Goal: Task Accomplishment & Management: Manage account settings

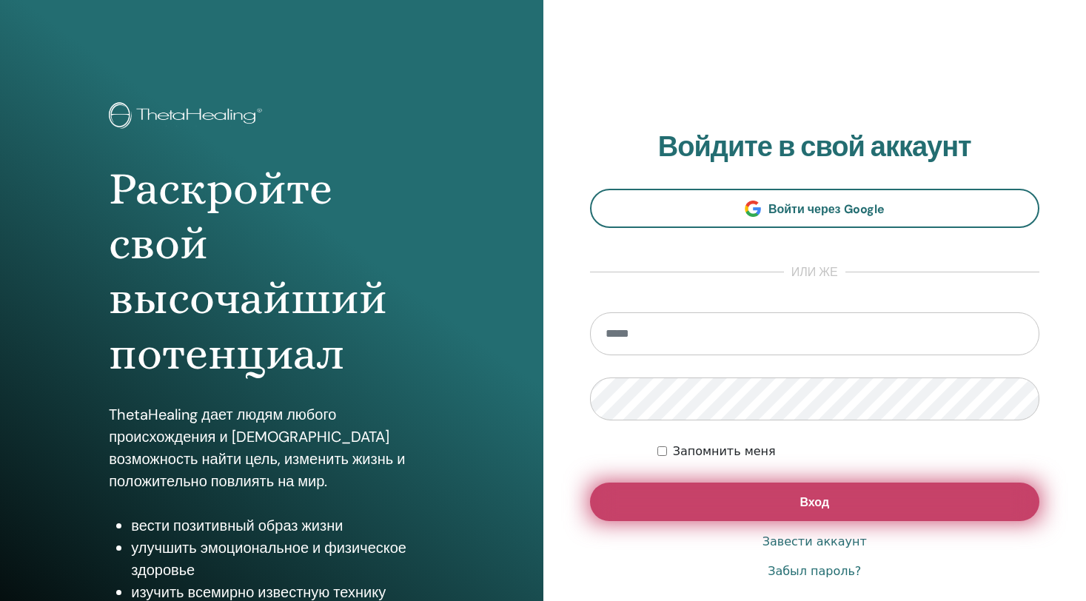
type input "**********"
click at [652, 497] on button "Вход" at bounding box center [815, 502] width 450 height 39
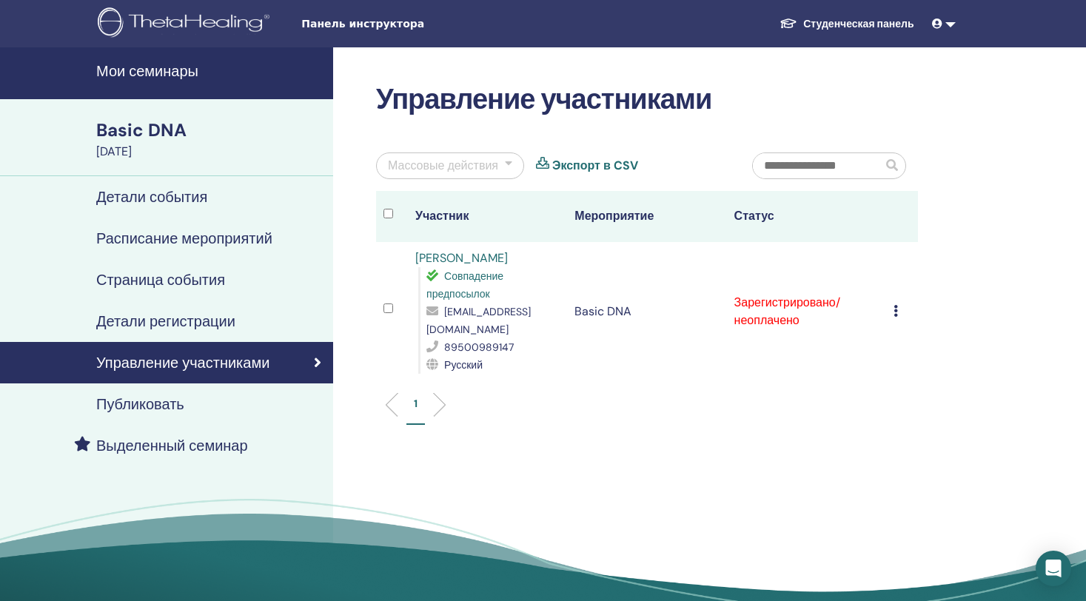
click at [897, 305] on icon at bounding box center [896, 311] width 4 height 12
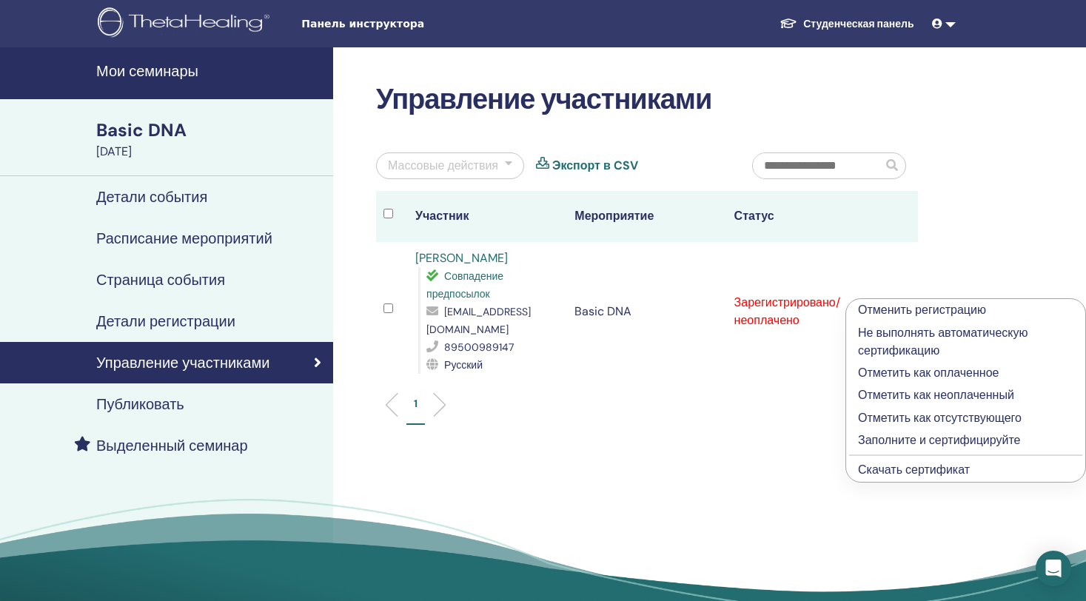
click at [991, 374] on p "Отметить как оплаченное" at bounding box center [965, 373] width 215 height 18
